Goal: Navigation & Orientation: Find specific page/section

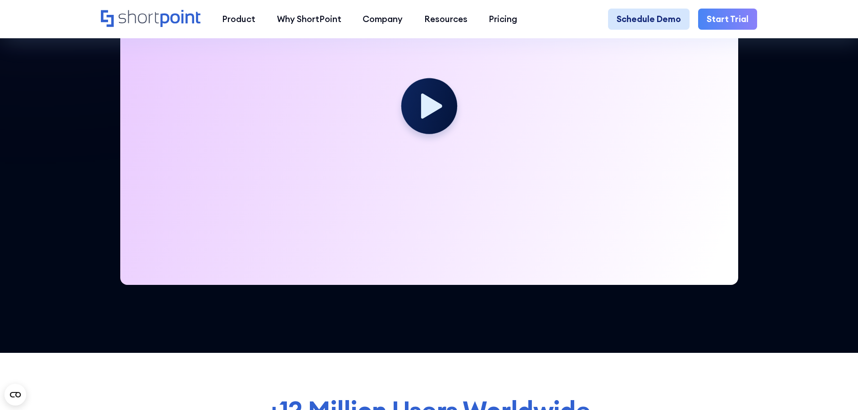
scroll to position [270, 0]
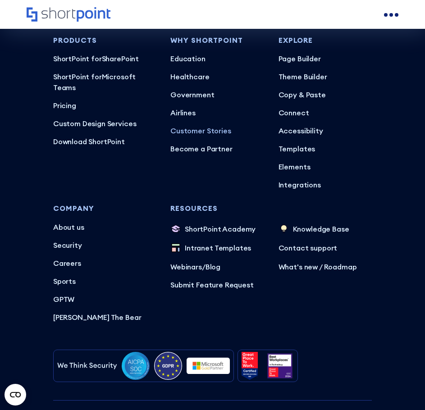
scroll to position [5470, 0]
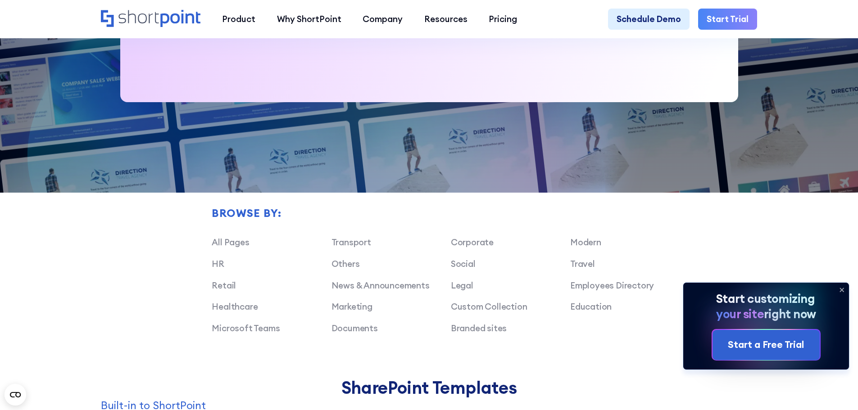
scroll to position [586, 0]
